Goal: Task Accomplishment & Management: Use online tool/utility

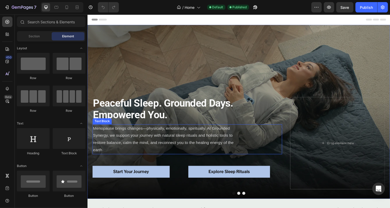
scroll to position [12, 0]
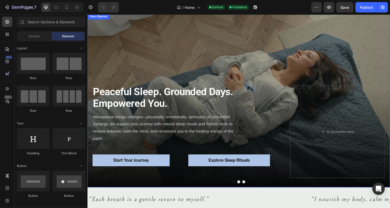
click at [238, 65] on div "Peaceful Sleep. Grounded Days. Empowered You. Heading Menopause brings changes—…" at bounding box center [242, 103] width 311 height 170
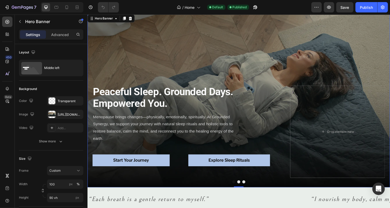
click at [124, 66] on div "Peaceful Sleep. Grounded Days. Empowered You. Heading Menopause brings changes—…" at bounding box center [242, 103] width 311 height 170
click at [53, 114] on div at bounding box center [51, 114] width 7 height 7
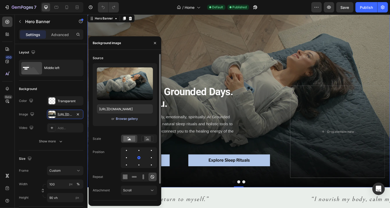
click at [131, 119] on div "Browse gallery" at bounding box center [127, 118] width 22 height 5
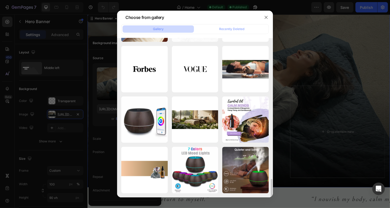
scroll to position [1221, 0]
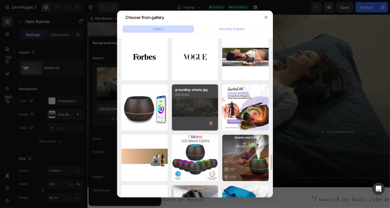
click at [186, 109] on div "grounding-sheets.jpg 245.51 kb" at bounding box center [195, 107] width 46 height 46
type input "[URL][DOMAIN_NAME]"
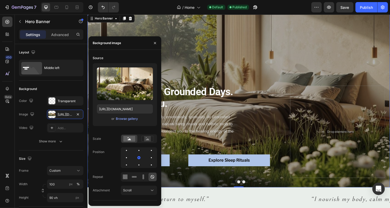
click at [217, 75] on div "Peaceful Sleep. Grounded Days. Empowered You. Heading Menopause brings changes—…" at bounding box center [242, 103] width 311 height 170
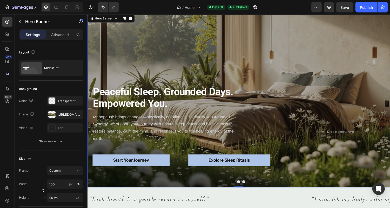
click at [127, 73] on div "Peaceful Sleep. Grounded Days. Empowered You. Heading Menopause brings changes—…" at bounding box center [242, 103] width 311 height 170
click at [70, 113] on div "[URL][DOMAIN_NAME]" at bounding box center [65, 114] width 15 height 5
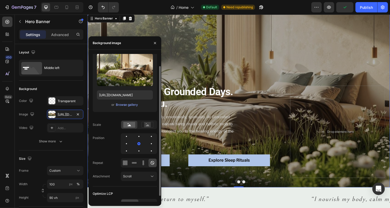
scroll to position [20, 0]
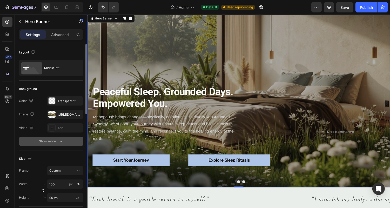
click at [62, 140] on icon "button" at bounding box center [60, 141] width 5 height 5
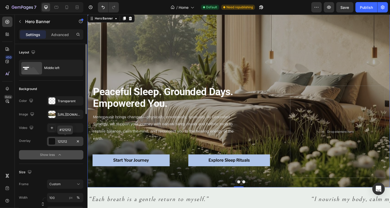
click at [53, 142] on div at bounding box center [52, 141] width 7 height 7
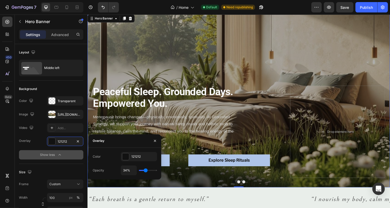
type input "45%"
type input "45"
type input "47%"
type input "47"
type input "49%"
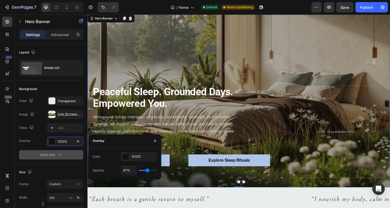
type input "49"
type input "51%"
type input "51"
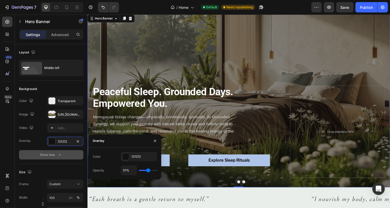
type input "56%"
type input "56"
type input "58%"
type input "58"
type input "60%"
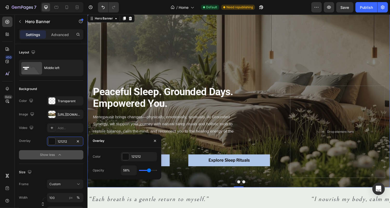
type input "60"
type input "62%"
type input "62"
type input "63%"
type input "63"
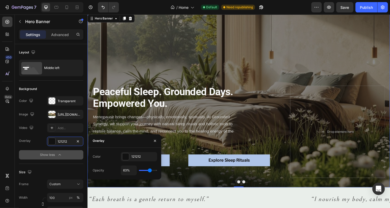
type input "65%"
type input "65"
type input "66%"
type input "66"
type input "67%"
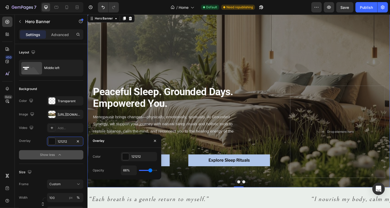
type input "67"
type input "68%"
type input "68"
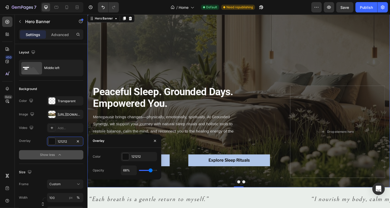
type input "64%"
type input "64"
type input "63%"
type input "63"
type input "62%"
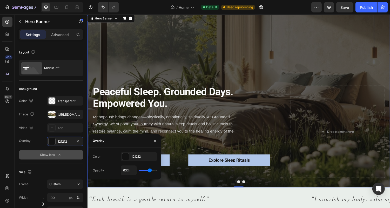
type input "62"
type input "61%"
type input "61"
type input "60%"
type input "60"
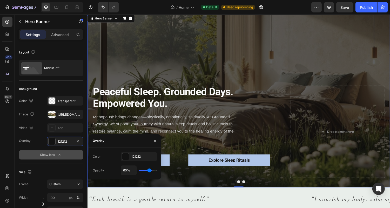
type input "59%"
type input "59"
type input "58%"
type input "58"
type input "57%"
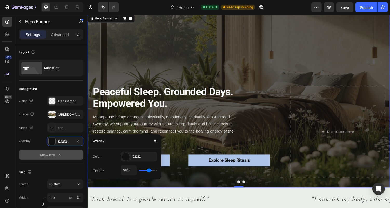
type input "57"
type input "56%"
type input "56"
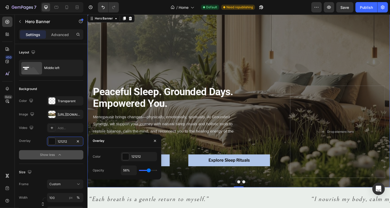
type input "57%"
type input "57"
type input "58%"
type input "58"
type input "59%"
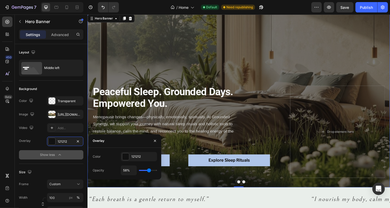
type input "59"
type input "61%"
type input "61"
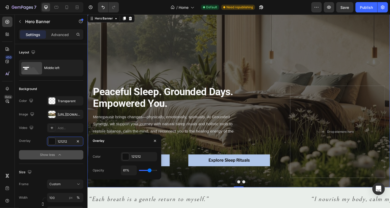
type input "62%"
type input "62"
type input "66%"
type input "66"
type input "67%"
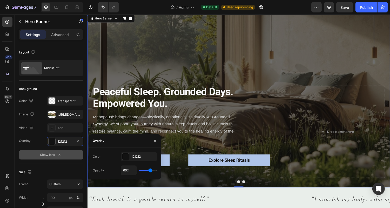
type input "67"
type input "69%"
type input "69"
type input "70%"
type input "70"
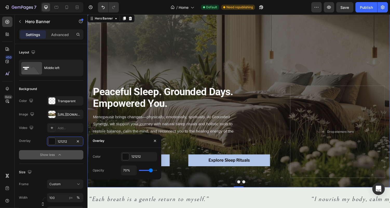
type input "71%"
type input "71"
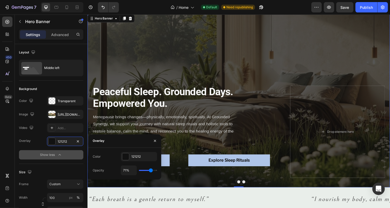
type input "70%"
type input "70"
type input "69%"
type input "69"
type input "68%"
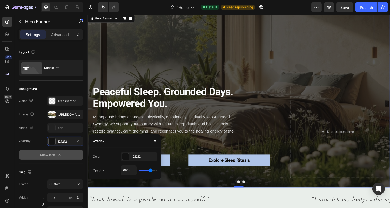
type input "68"
type input "67%"
type input "67"
type input "66%"
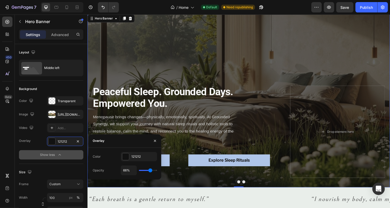
drag, startPoint x: 147, startPoint y: 170, endPoint x: 150, endPoint y: 171, distance: 3.5
type input "66"
click at [150, 171] on input "range" at bounding box center [148, 170] width 18 height 1
click at [57, 153] on icon "button" at bounding box center [59, 154] width 5 height 5
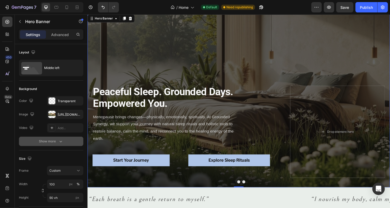
click at [60, 145] on button "Show more" at bounding box center [51, 141] width 64 height 9
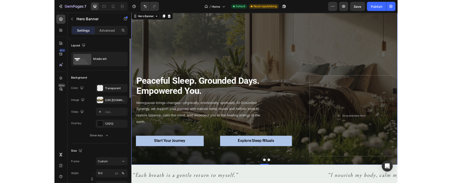
scroll to position [0, 0]
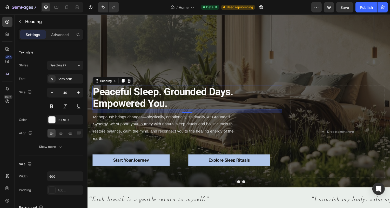
click at [151, 102] on strong "Peaceful Sleep. Grounded Days. Empowered You." at bounding box center [165, 100] width 144 height 24
click at [152, 126] on p "Menopause brings changes—physically, emotionally, spiritually. At Grounded Syne…" at bounding box center [170, 131] width 155 height 30
click at [146, 93] on strong "Peaceful Sleep. Grounded Days. Empowered You." at bounding box center [165, 100] width 144 height 24
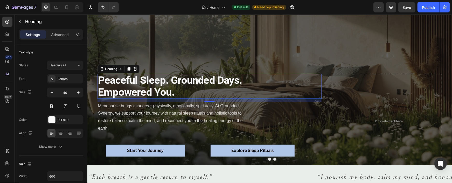
click at [190, 87] on h1 "Peaceful Sleep. Grounded Days. Empowered You." at bounding box center [175, 86] width 156 height 25
click at [190, 87] on p "Peaceful Sleep. Grounded Days. Empowered You." at bounding box center [175, 86] width 155 height 24
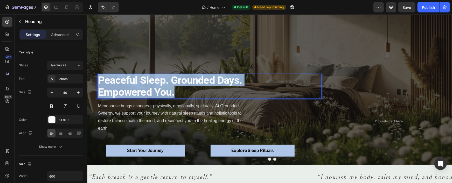
click at [190, 87] on p "Peaceful Sleep. Grounded Days. Empowered You." at bounding box center [175, 86] width 155 height 24
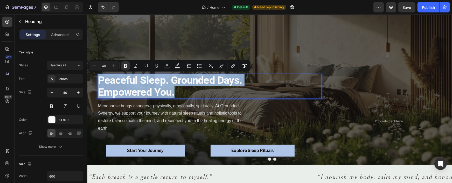
copy strong "Peaceful Sleep. Grounded Days. Empowered You."
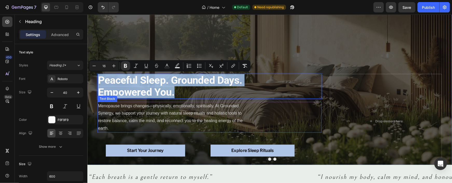
click at [135, 116] on p "Menopause brings changes—physically, emotionally, spiritually. At Grounded Syne…" at bounding box center [175, 117] width 155 height 30
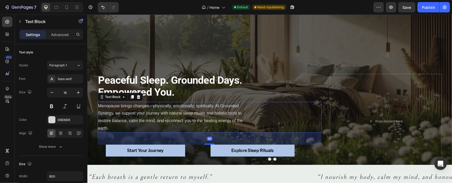
click at [135, 116] on p "Menopause brings changes—physically, emotionally, spiritually. At Grounded Syne…" at bounding box center [175, 117] width 155 height 30
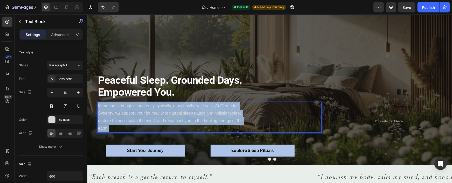
click at [135, 116] on p "Menopause brings changes—physically, emotionally, spiritually. At Grounded Syne…" at bounding box center [175, 117] width 155 height 30
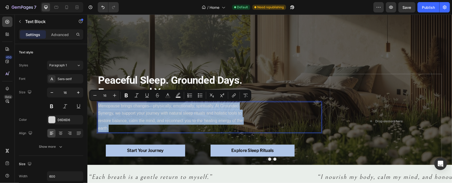
copy p "Menopause brings changes—physically, emotionally, spiritually. At Grounded Syne…"
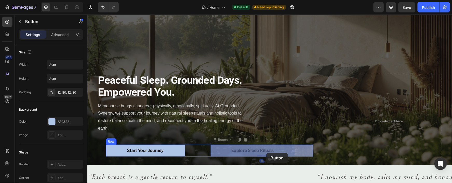
drag, startPoint x: 299, startPoint y: 151, endPoint x: 266, endPoint y: 153, distance: 32.7
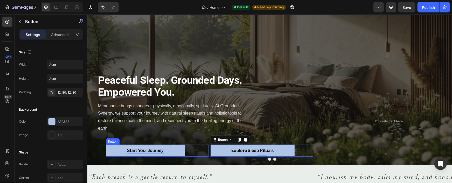
click at [157, 148] on strong "Start Your Journey" at bounding box center [145, 150] width 37 height 5
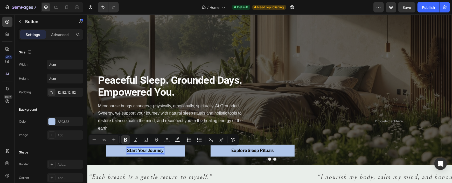
copy strong "Start Your Journey"
click at [252, 151] on strong "Explore Sleep Rituals" at bounding box center [252, 150] width 43 height 5
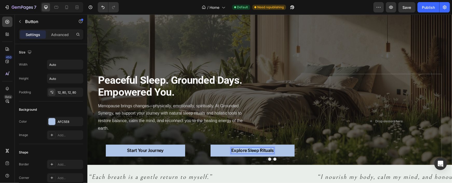
click at [252, 151] on strong "Explore Sleep Rituals" at bounding box center [252, 150] width 43 height 5
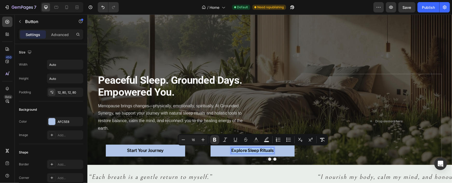
copy strong "Explore Sleep Rituals"
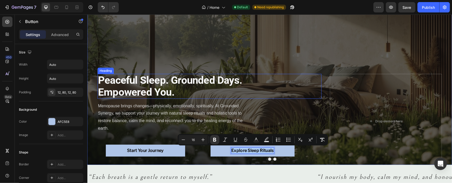
click at [170, 93] on strong "Peaceful Sleep. Grounded Days. Empowered You." at bounding box center [170, 86] width 144 height 24
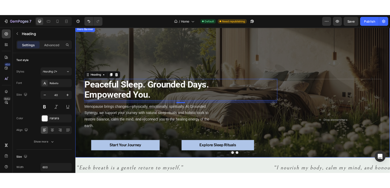
scroll to position [17, 0]
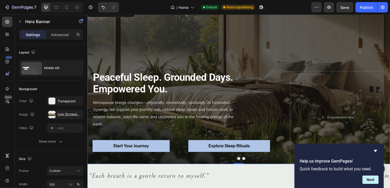
click at [294, 112] on div "⁠⁠⁠⁠⁠⁠⁠ Peaceful Sleep. Grounded Days. Empowered You. Heading Menopause brings …" at bounding box center [242, 88] width 311 height 170
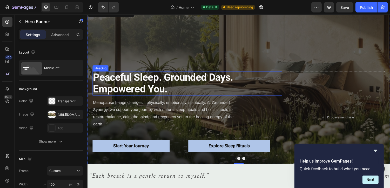
click at [210, 89] on p "⁠⁠⁠⁠⁠⁠⁠ Peaceful Sleep. Grounded Days. Empowered You." at bounding box center [170, 85] width 155 height 24
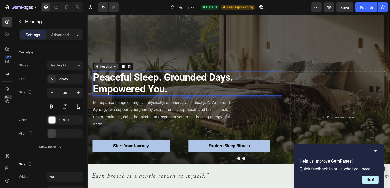
click at [109, 69] on div "Heading" at bounding box center [106, 67] width 14 height 5
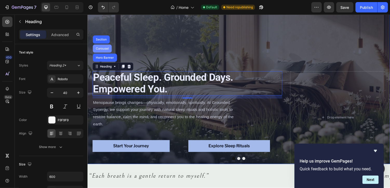
click at [102, 50] on div "Carousel" at bounding box center [102, 49] width 15 height 3
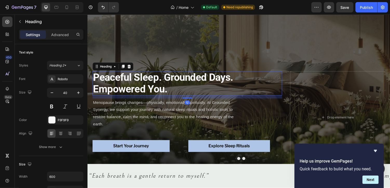
click at [104, 71] on div "Heading" at bounding box center [113, 68] width 42 height 8
click at [115, 68] on icon at bounding box center [115, 68] width 4 height 4
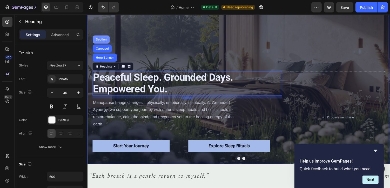
click at [103, 42] on div "Section" at bounding box center [101, 40] width 17 height 8
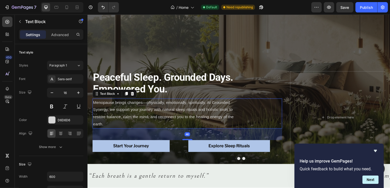
click at [114, 108] on p "Menopause brings changes—physically, emotionally, spiritually. At Grounded Syne…" at bounding box center [170, 116] width 155 height 30
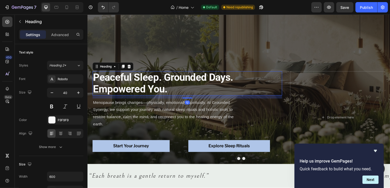
click at [109, 85] on strong "Peaceful Sleep. Grounded Days. Empowered You." at bounding box center [165, 85] width 144 height 24
click at [105, 69] on div "Heading" at bounding box center [106, 67] width 14 height 5
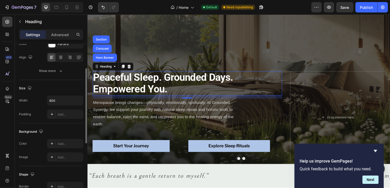
scroll to position [73, 0]
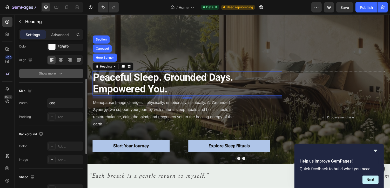
click at [56, 73] on div "Show more" at bounding box center [51, 73] width 24 height 5
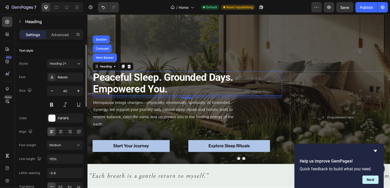
scroll to position [0, 0]
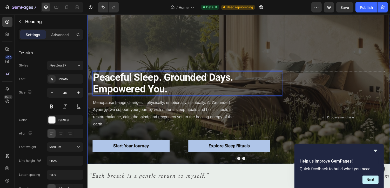
click at [114, 105] on p "Menopause brings changes—physically, emotionally, spiritually. At Grounded Syne…" at bounding box center [170, 116] width 155 height 30
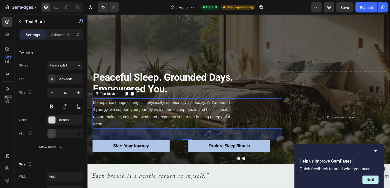
click at [283, 139] on div "46" at bounding box center [189, 138] width 195 height 12
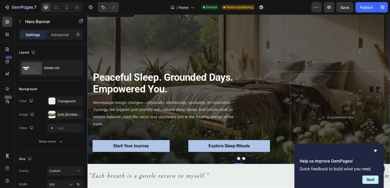
click at [278, 160] on div "⁠⁠⁠⁠⁠⁠⁠ Peaceful Sleep. Grounded Days. Empowered You. Heading Menopause brings …" at bounding box center [189, 120] width 195 height 95
click at [296, 146] on div "Drop element here" at bounding box center [345, 120] width 98 height 95
click at [297, 143] on div "Drop element here" at bounding box center [345, 120] width 98 height 95
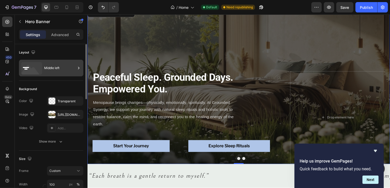
click at [59, 70] on div "Middle left" at bounding box center [60, 68] width 32 height 12
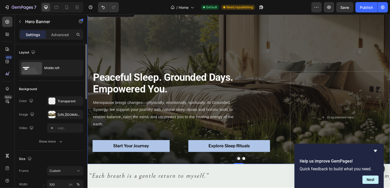
click at [60, 50] on div "Layout" at bounding box center [51, 52] width 64 height 8
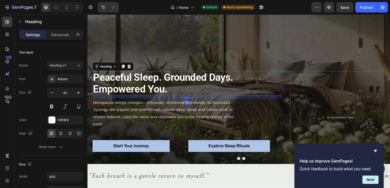
click at [154, 88] on strong "Peaceful Sleep. Grounded Days. Empowered You." at bounding box center [165, 85] width 144 height 24
click at [108, 69] on div "Heading" at bounding box center [106, 67] width 14 height 5
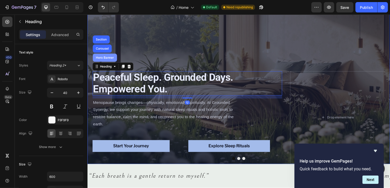
click at [106, 59] on div "Hero Banner" at bounding box center [105, 58] width 21 height 3
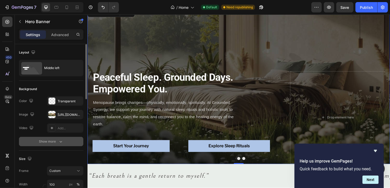
click at [63, 142] on button "Show more" at bounding box center [51, 141] width 64 height 9
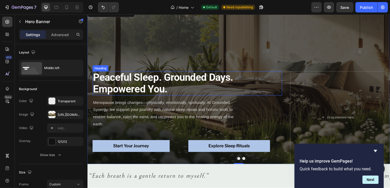
click at [102, 70] on div "Heading" at bounding box center [100, 69] width 14 height 5
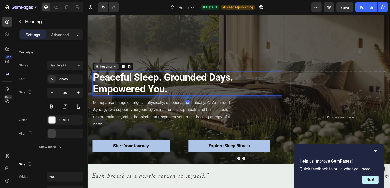
click at [106, 67] on div "Heading" at bounding box center [106, 67] width 14 height 5
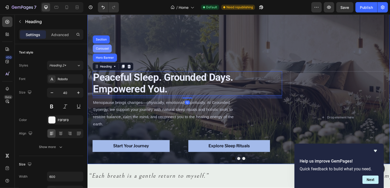
click at [101, 50] on div "Carousel" at bounding box center [102, 49] width 15 height 3
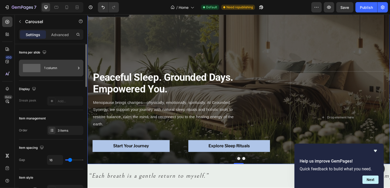
click at [74, 71] on div "1 column" at bounding box center [60, 68] width 32 height 12
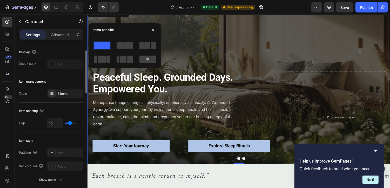
scroll to position [37, 0]
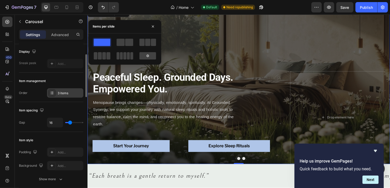
click at [59, 94] on div "3 items" at bounding box center [70, 93] width 24 height 5
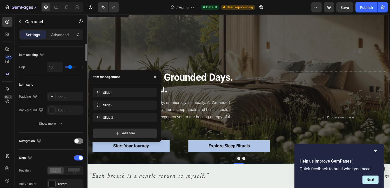
scroll to position [173, 0]
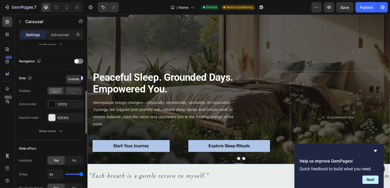
click at [73, 91] on icon at bounding box center [74, 91] width 12 height 6
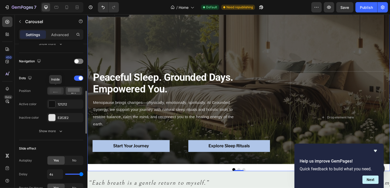
click at [55, 90] on icon at bounding box center [56, 90] width 12 height 5
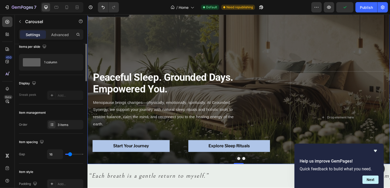
scroll to position [0, 0]
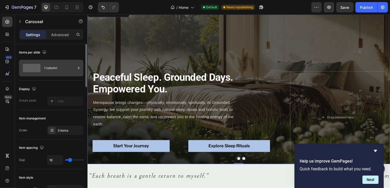
click at [79, 67] on icon at bounding box center [78, 68] width 1 height 2
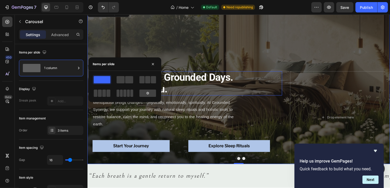
click at [188, 84] on strong "Peaceful Sleep. Grounded Days. Empowered You." at bounding box center [165, 85] width 144 height 24
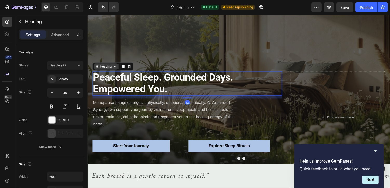
click at [106, 67] on div "Heading" at bounding box center [106, 67] width 14 height 5
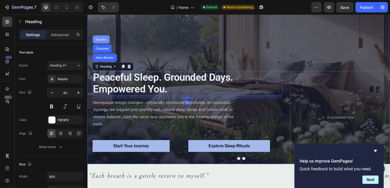
click at [101, 43] on div "Section" at bounding box center [101, 40] width 17 height 8
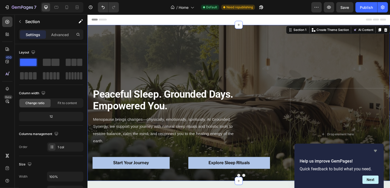
click at [375, 152] on icon "Hide survey" at bounding box center [375, 151] width 3 height 2
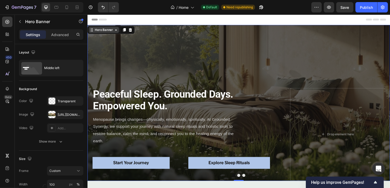
click at [103, 30] on div "Hero Banner" at bounding box center [104, 30] width 21 height 5
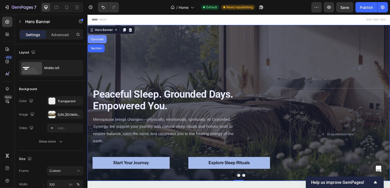
click at [101, 40] on div "Carousel" at bounding box center [97, 39] width 15 height 3
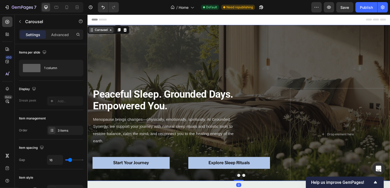
click at [102, 32] on div "Carousel" at bounding box center [101, 30] width 15 height 5
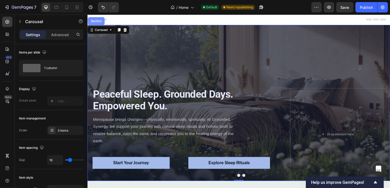
click at [97, 23] on div "Section" at bounding box center [95, 21] width 17 height 8
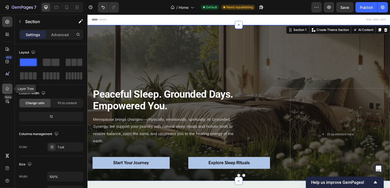
click at [8, 90] on icon at bounding box center [7, 89] width 3 height 4
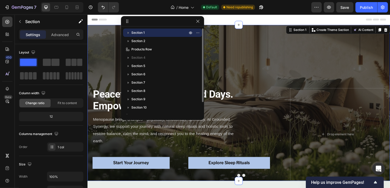
click at [128, 33] on icon "button" at bounding box center [128, 33] width 1 height 2
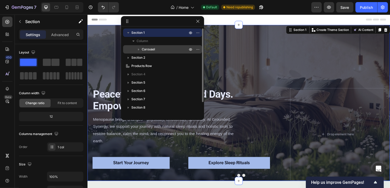
click at [139, 49] on icon "button" at bounding box center [138, 50] width 1 height 2
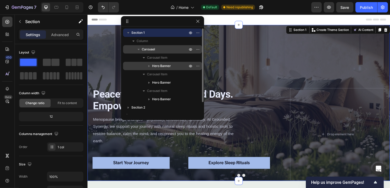
click at [149, 65] on icon "button" at bounding box center [148, 65] width 5 height 5
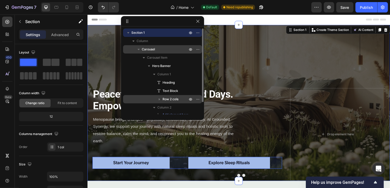
click at [159, 99] on icon "button" at bounding box center [159, 99] width 1 height 2
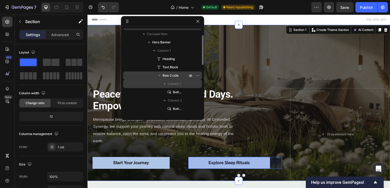
scroll to position [27, 0]
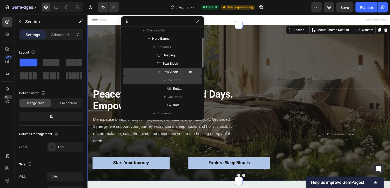
click at [171, 80] on span "Column 1" at bounding box center [174, 80] width 13 height 5
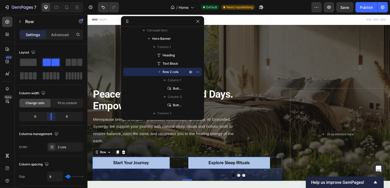
drag, startPoint x: 52, startPoint y: 117, endPoint x: 54, endPoint y: 118, distance: 2.8
click at [54, 0] on body "7 Version history / Home Default Need republishing Preview Save Publish 450 Bet…" at bounding box center [195, 0] width 390 height 0
drag, startPoint x: 197, startPoint y: 22, endPoint x: 63, endPoint y: 36, distance: 135.1
click at [63, 0] on div "7 Version history / Home Default Need republishing Preview Save Publish 450 Bet…" at bounding box center [195, 0] width 390 height 0
click at [63, 36] on p "Advanced" at bounding box center [60, 34] width 18 height 5
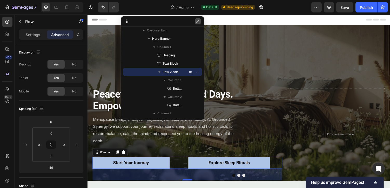
click at [197, 23] on icon "button" at bounding box center [198, 21] width 4 height 4
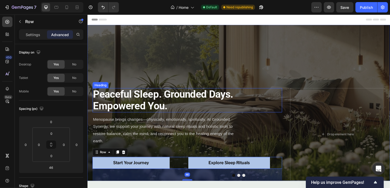
click at [149, 106] on strong "Peaceful Sleep. Grounded Days. Empowered You." at bounding box center [165, 102] width 144 height 24
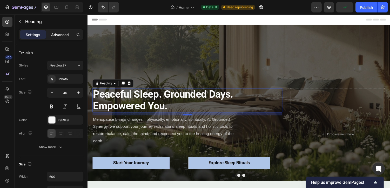
click at [64, 37] on div "Advanced" at bounding box center [60, 34] width 26 height 8
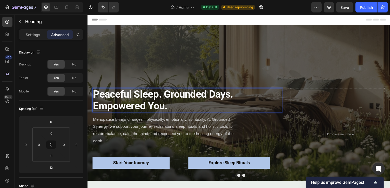
click at [182, 94] on strong "Peaceful Sleep. Grounded Days. Empowered You." at bounding box center [165, 102] width 144 height 24
click at [181, 126] on p "Menopause brings changes—physically, emotionally, spiritually. At Grounded Syne…" at bounding box center [170, 134] width 155 height 30
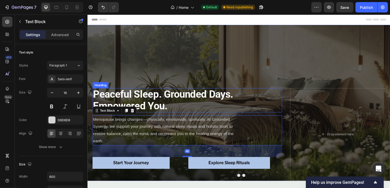
click at [178, 99] on strong "Peaceful Sleep. Grounded Days. Empowered You." at bounding box center [165, 102] width 144 height 24
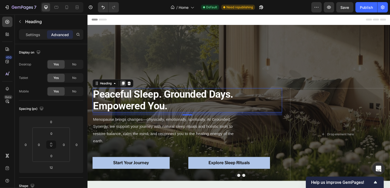
click at [125, 84] on icon at bounding box center [123, 85] width 3 height 4
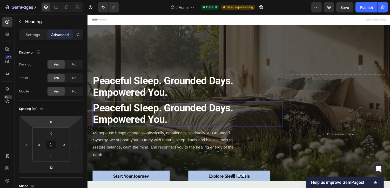
click at [127, 118] on strong "Peaceful Sleep. Grounded Days. Empowered You." at bounding box center [165, 116] width 144 height 24
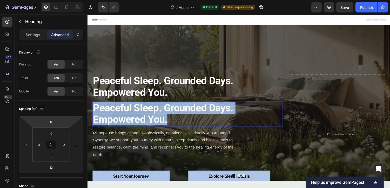
click at [127, 118] on strong "Peaceful Sleep. Grounded Days. Empowered You." at bounding box center [165, 116] width 144 height 24
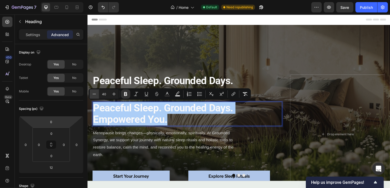
click at [95, 95] on icon "Editor contextual toolbar" at bounding box center [94, 93] width 5 height 5
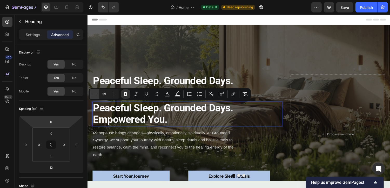
click at [95, 95] on icon "Editor contextual toolbar" at bounding box center [94, 93] width 5 height 5
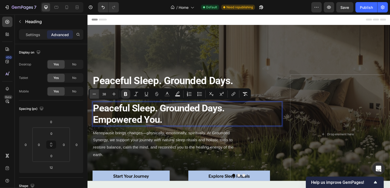
click at [95, 95] on icon "Editor contextual toolbar" at bounding box center [94, 93] width 5 height 5
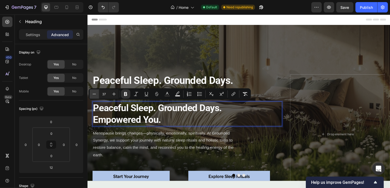
click at [95, 95] on icon "Editor contextual toolbar" at bounding box center [94, 93] width 5 height 5
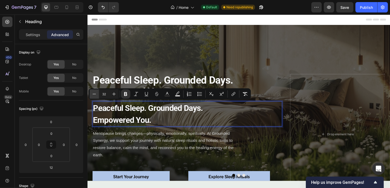
click at [95, 95] on icon "Editor contextual toolbar" at bounding box center [94, 93] width 5 height 5
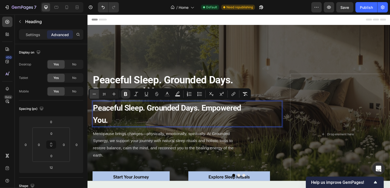
click at [95, 95] on icon "Editor contextual toolbar" at bounding box center [94, 93] width 5 height 5
type input "28"
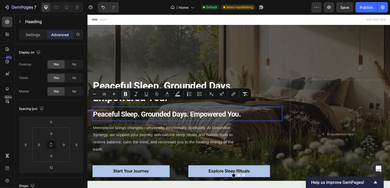
click at [63, 33] on p "Advanced" at bounding box center [60, 34] width 18 height 5
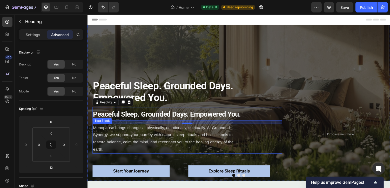
click at [141, 127] on p "Menopause brings changes—physically, emotionally, spiritually. At Grounded Syne…" at bounding box center [170, 142] width 155 height 30
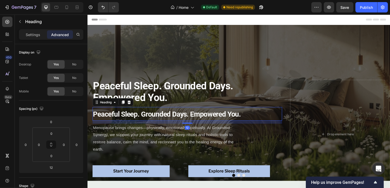
click at [143, 118] on strong "Peaceful Sleep. Grounded Days. Empowered You." at bounding box center [169, 117] width 152 height 9
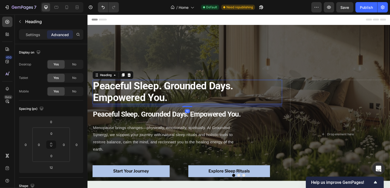
click at [143, 95] on strong "Peaceful Sleep. Grounded Days. Empowered You." at bounding box center [165, 94] width 144 height 24
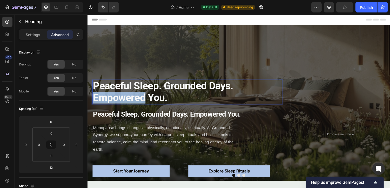
click at [143, 95] on strong "Peaceful Sleep. Grounded Days. Empowered You." at bounding box center [165, 94] width 144 height 24
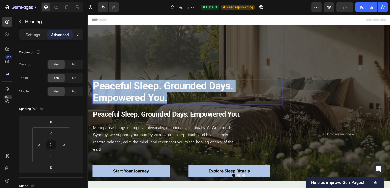
click at [143, 95] on strong "Peaceful Sleep. Grounded Days. Empowered You." at bounding box center [165, 94] width 144 height 24
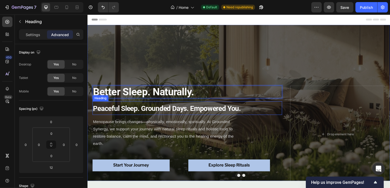
click at [175, 110] on strong "Peaceful Sleep. Grounded Days. Empowered You." at bounding box center [169, 111] width 152 height 9
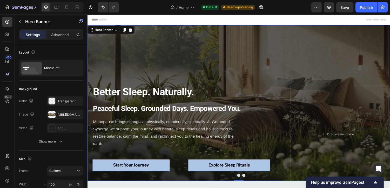
click at [230, 75] on div "⁠⁠⁠⁠⁠⁠⁠ Better Sleep. Naturally. Heading ⁠⁠⁠⁠⁠⁠⁠ Peaceful Sleep. Grounded Days.…" at bounding box center [242, 105] width 311 height 175
click at [52, 100] on div at bounding box center [52, 101] width 7 height 7
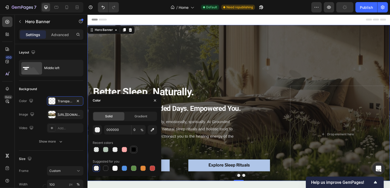
click at [132, 149] on div at bounding box center [133, 149] width 5 height 5
type input "100"
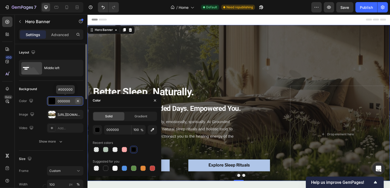
click at [78, 101] on icon "button" at bounding box center [78, 101] width 4 height 4
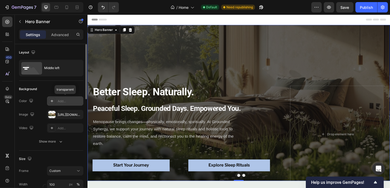
click at [52, 101] on icon at bounding box center [52, 101] width 4 height 4
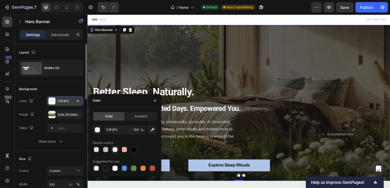
click at [115, 148] on div at bounding box center [114, 149] width 5 height 5
type input "000000"
type input "0"
click at [77, 99] on icon "button" at bounding box center [78, 101] width 4 height 4
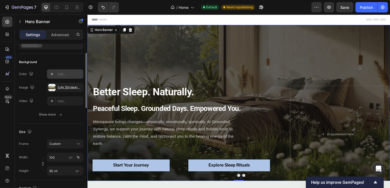
scroll to position [27, 0]
click at [53, 75] on icon at bounding box center [52, 74] width 4 height 4
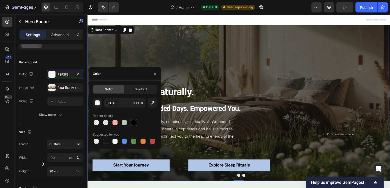
click at [130, 124] on div at bounding box center [133, 122] width 6 height 6
type input "000000"
click at [181, 52] on div "⁠⁠⁠⁠⁠⁠⁠ Better Sleep. Naturally. Heading ⁠⁠⁠⁠⁠⁠⁠ Peaceful Sleep. Grounded Days.…" at bounding box center [242, 105] width 311 height 175
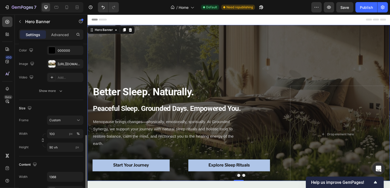
scroll to position [0, 0]
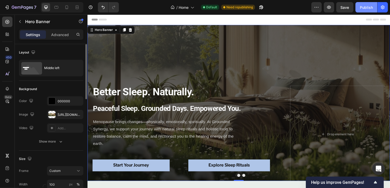
click at [369, 8] on div "Publish" at bounding box center [366, 7] width 13 height 5
click at [139, 60] on div "⁠⁠⁠⁠⁠⁠⁠ Better Sleep. Naturally. Heading ⁠⁠⁠⁠⁠⁠⁠ Peaceful Sleep. Grounded Days.…" at bounding box center [242, 105] width 311 height 175
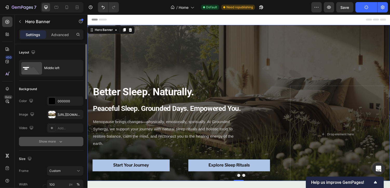
click at [51, 142] on div "Show more" at bounding box center [51, 141] width 24 height 5
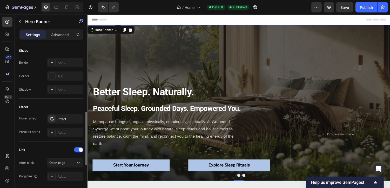
scroll to position [256, 0]
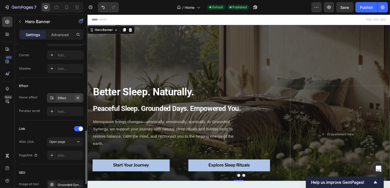
click at [78, 96] on icon "button" at bounding box center [78, 98] width 4 height 4
click at [367, 6] on div "Publish" at bounding box center [366, 7] width 13 height 5
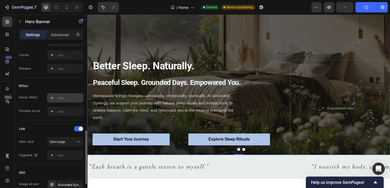
scroll to position [33, 0]
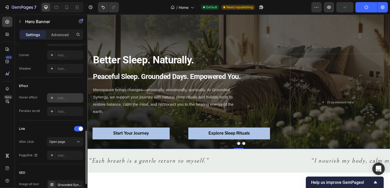
click at [52, 97] on icon at bounding box center [52, 98] width 3 height 3
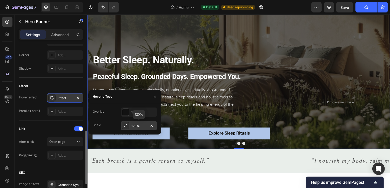
click at [135, 124] on div "120%" at bounding box center [138, 125] width 15 height 5
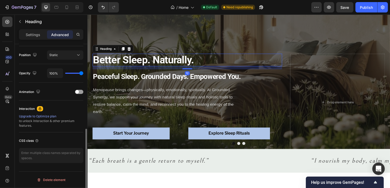
click at [190, 61] on strong "Better Sleep. Naturally." at bounding box center [145, 61] width 104 height 12
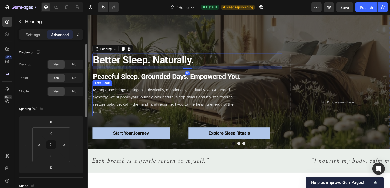
click at [173, 99] on p "Menopause brings changes—physically, emotionally, spiritually. At Grounded Syne…" at bounding box center [170, 103] width 155 height 30
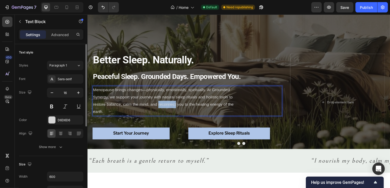
click at [169, 105] on p "Menopause brings changes—physically, emotionally, spiritually. At Grounded Syne…" at bounding box center [170, 103] width 155 height 30
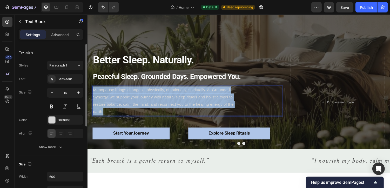
click at [169, 105] on p "Menopause brings changes—physically, emotionally, spiritually. At Grounded Syne…" at bounding box center [170, 103] width 155 height 30
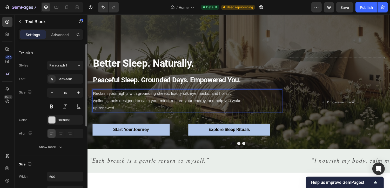
scroll to position [37, 0]
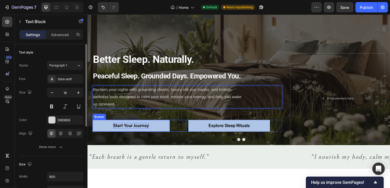
click at [140, 129] on strong "Start Your Journey" at bounding box center [132, 128] width 37 height 5
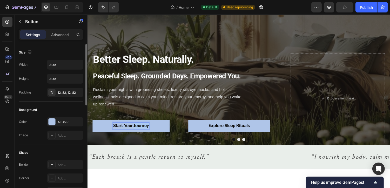
click at [140, 129] on strong "Start Your Journey" at bounding box center [132, 128] width 37 height 5
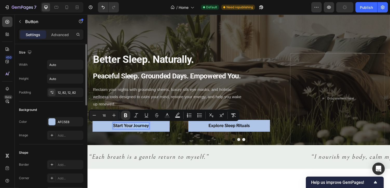
click at [140, 129] on strong "Start Your Journey" at bounding box center [132, 128] width 37 height 5
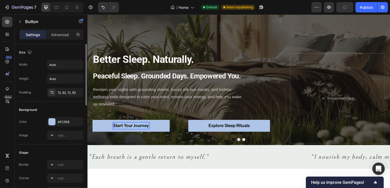
click at [140, 129] on strong "Start Your Journey" at bounding box center [132, 128] width 37 height 5
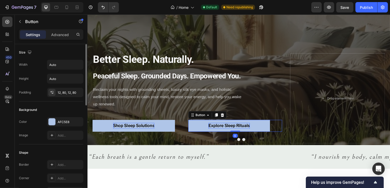
click at [223, 128] on strong "Explore Sleep Rituals" at bounding box center [233, 128] width 43 height 5
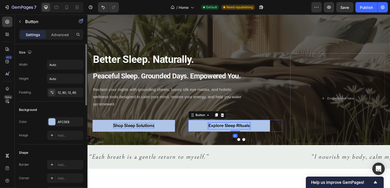
click at [223, 128] on strong "Explore Sleep Rituals" at bounding box center [233, 128] width 43 height 5
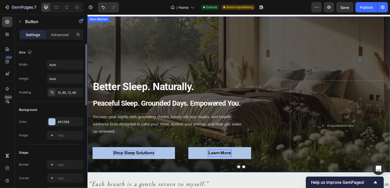
scroll to position [0, 0]
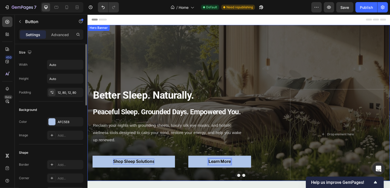
click at [189, 148] on div "⁠⁠⁠⁠⁠⁠⁠ Better Sleep. Naturally. Heading ⁠⁠⁠⁠⁠⁠⁠ Peaceful Sleep. Grounded Days.…" at bounding box center [189, 137] width 195 height 93
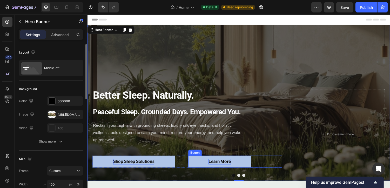
click at [225, 166] on strong "Learn More" at bounding box center [223, 165] width 23 height 5
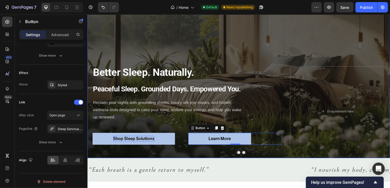
scroll to position [24, 0]
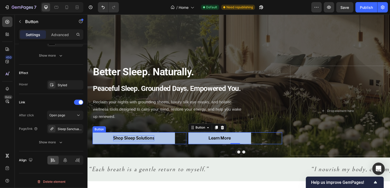
click at [139, 142] on strong "Shop Sleep Solutions" at bounding box center [135, 141] width 42 height 5
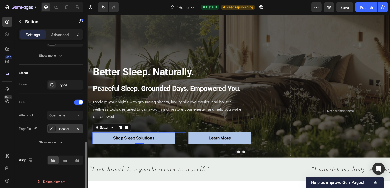
click at [68, 128] on div "Grounded Synergy Shop" at bounding box center [65, 129] width 15 height 5
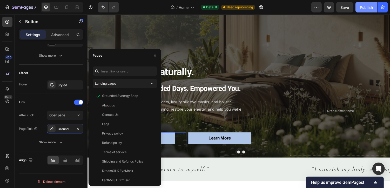
click at [365, 6] on div "Publish" at bounding box center [366, 7] width 13 height 5
